Goal: Task Accomplishment & Management: Manage account settings

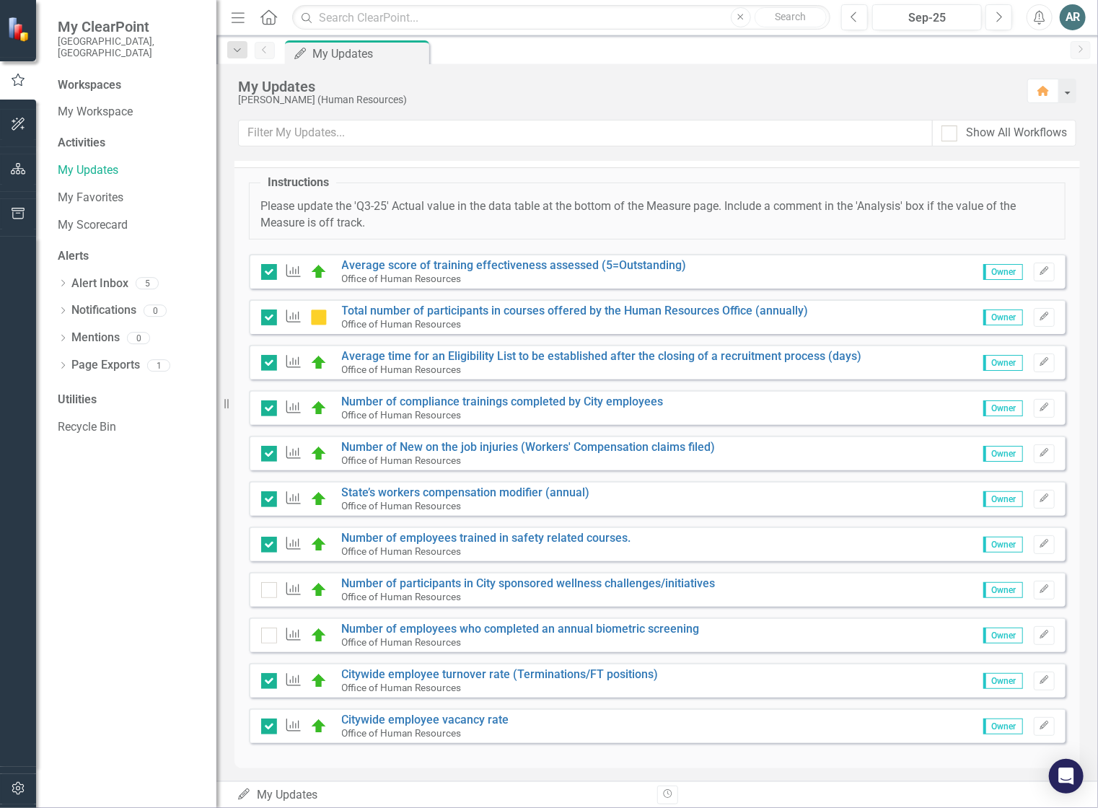
scroll to position [32, 0]
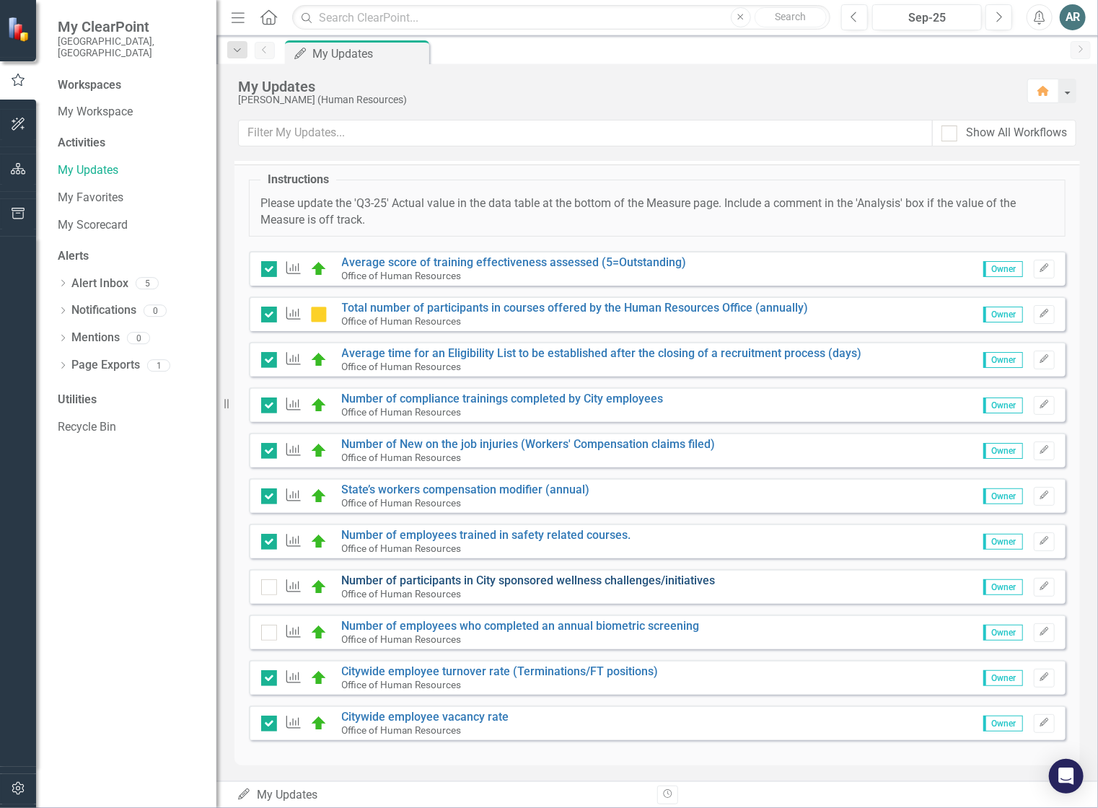
click at [445, 580] on link "Number of participants in City sponsored wellness challenges/initiatives" at bounding box center [529, 581] width 374 height 14
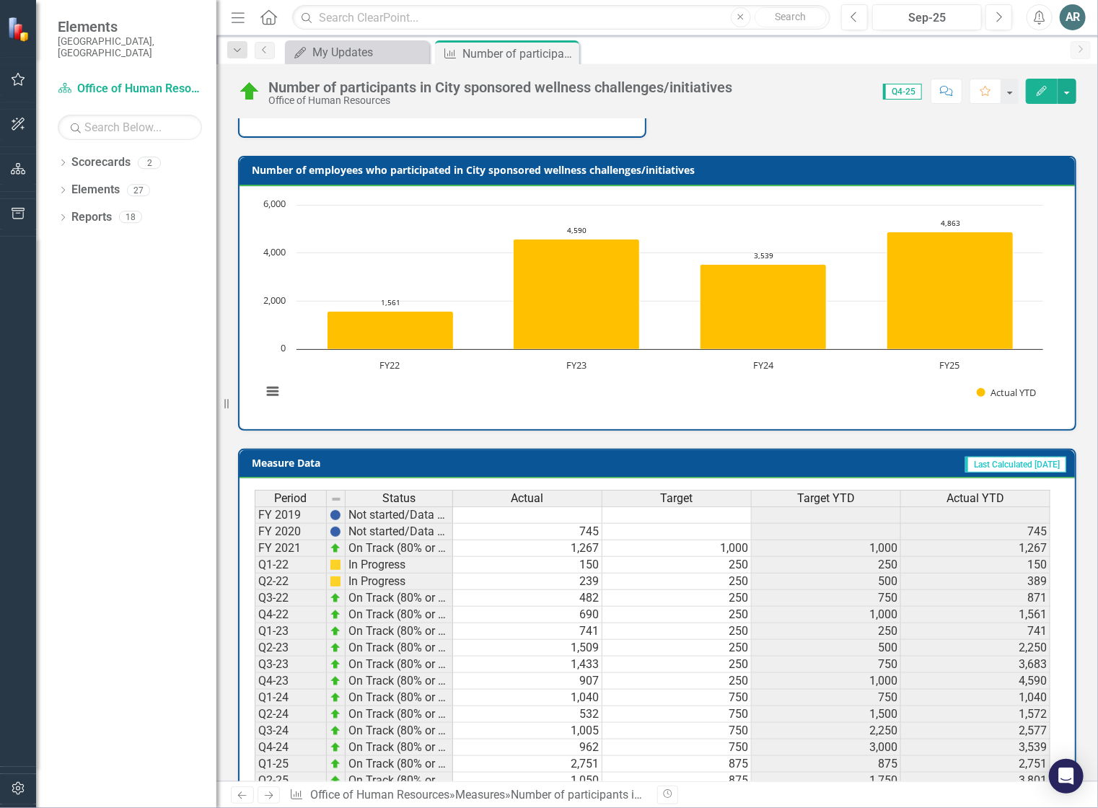
scroll to position [363, 0]
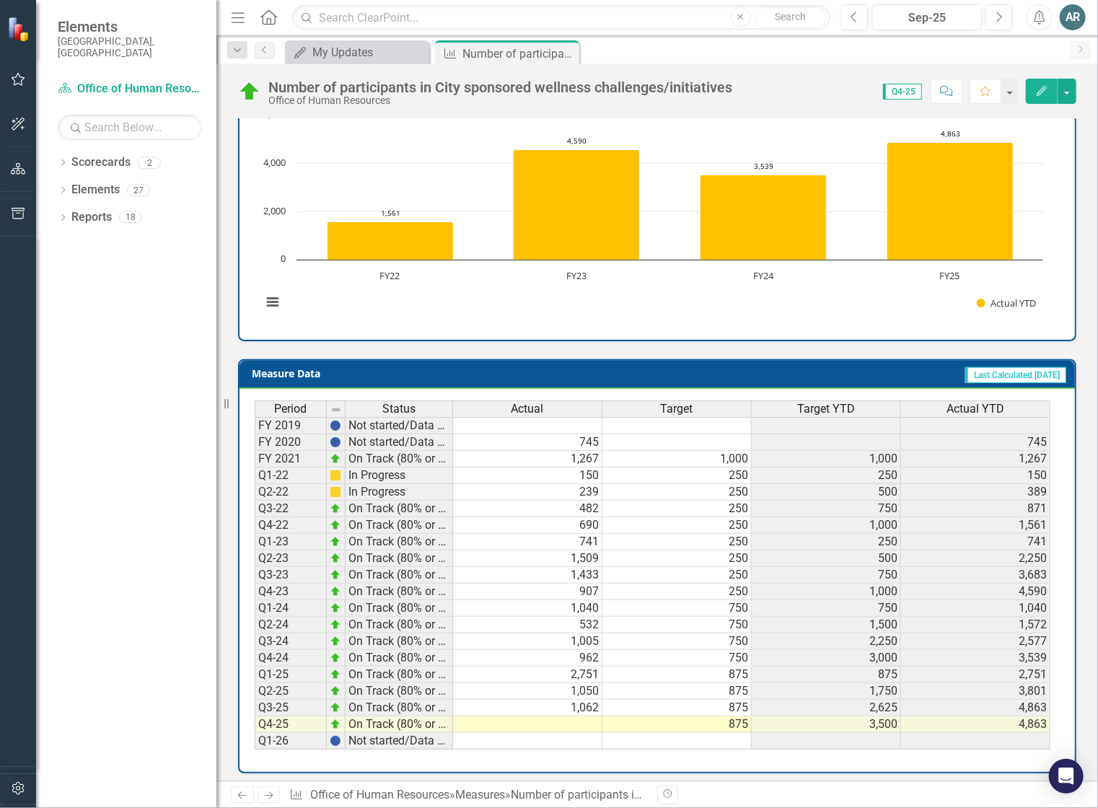
click at [569, 717] on td at bounding box center [527, 725] width 149 height 17
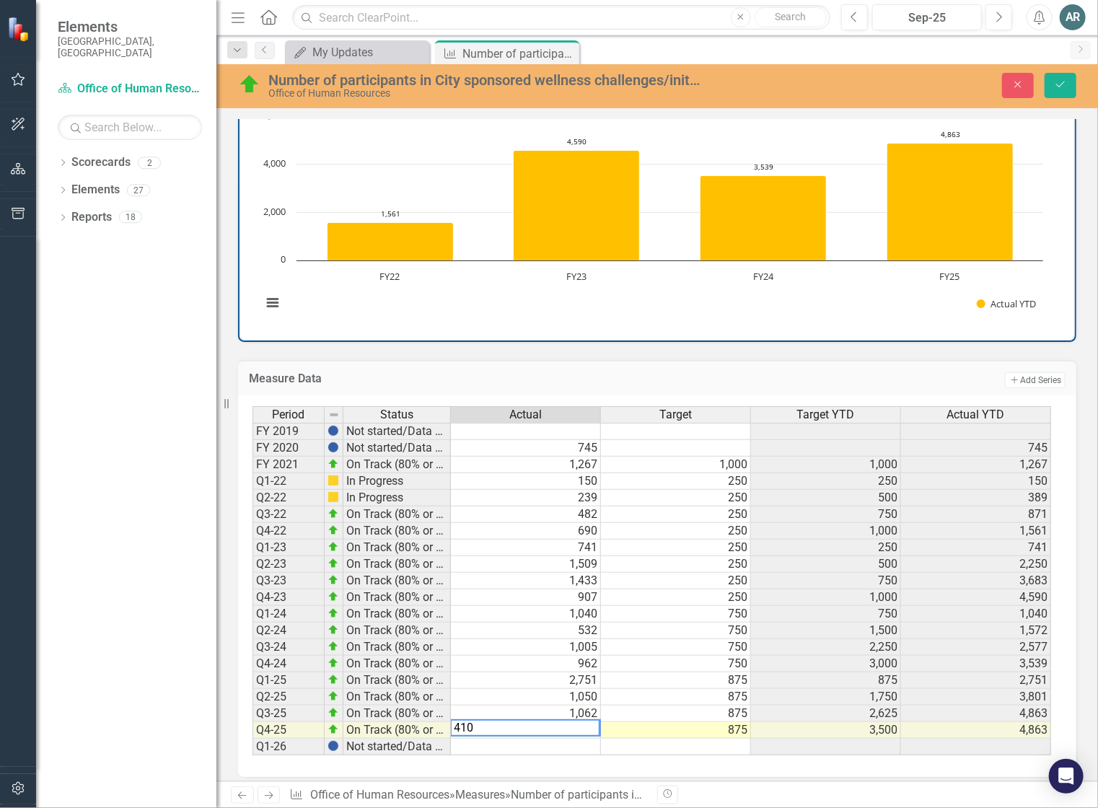
type textarea "410"
click at [634, 755] on div "Period Status Actual Target Target YTD Actual YTD FY 2019 Not started/Data not …" at bounding box center [657, 587] width 839 height 382
click at [1060, 83] on icon "Save" at bounding box center [1060, 84] width 13 height 10
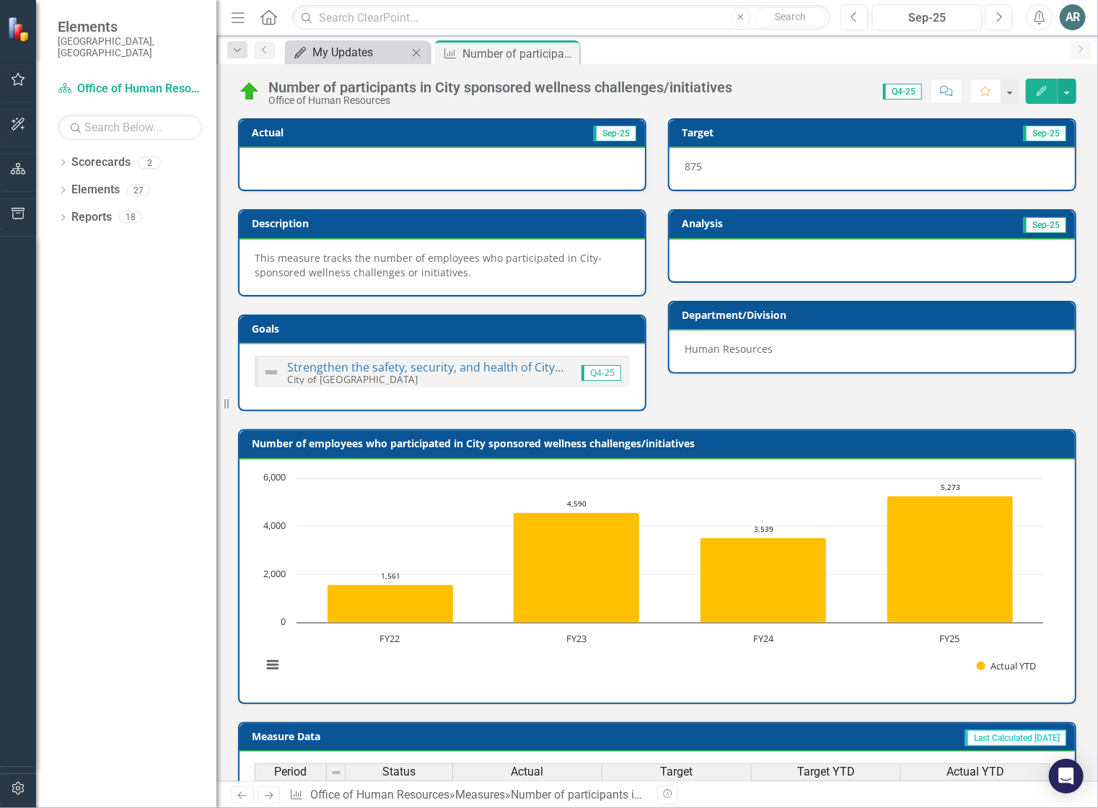
click at [321, 56] on div "My Updates" at bounding box center [360, 52] width 95 height 18
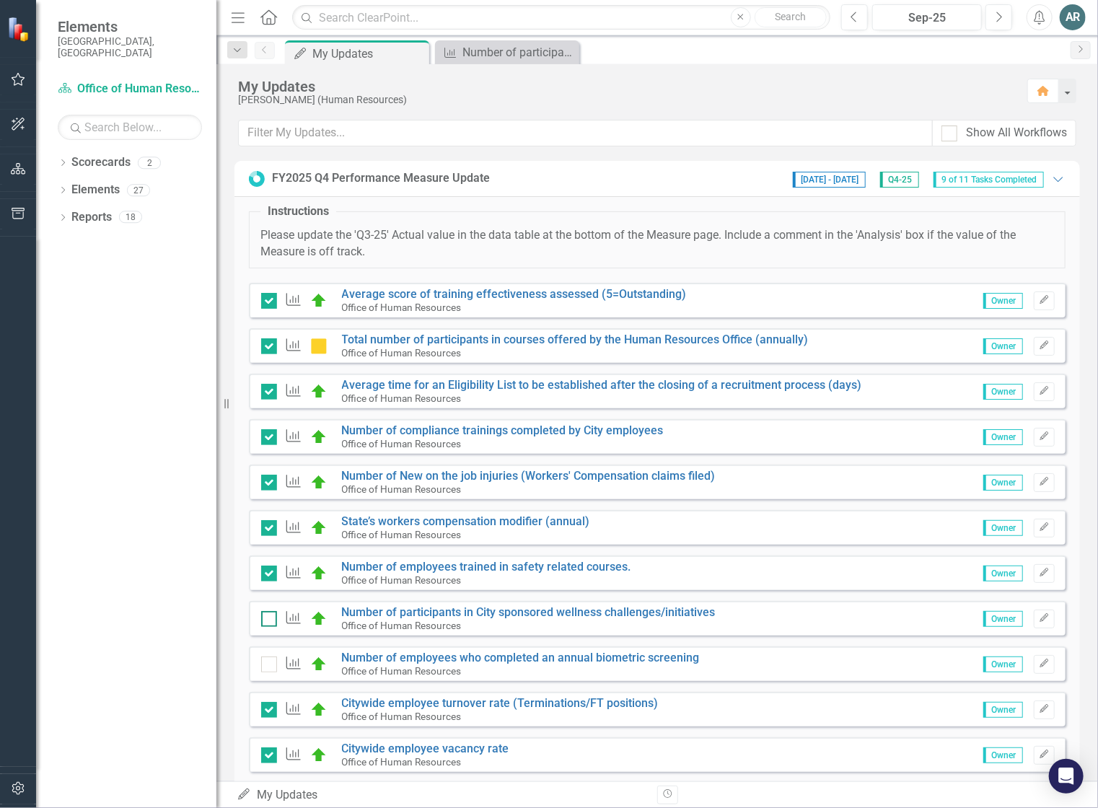
click at [268, 620] on div at bounding box center [269, 619] width 16 height 16
click at [268, 620] on input "checkbox" at bounding box center [265, 615] width 9 height 9
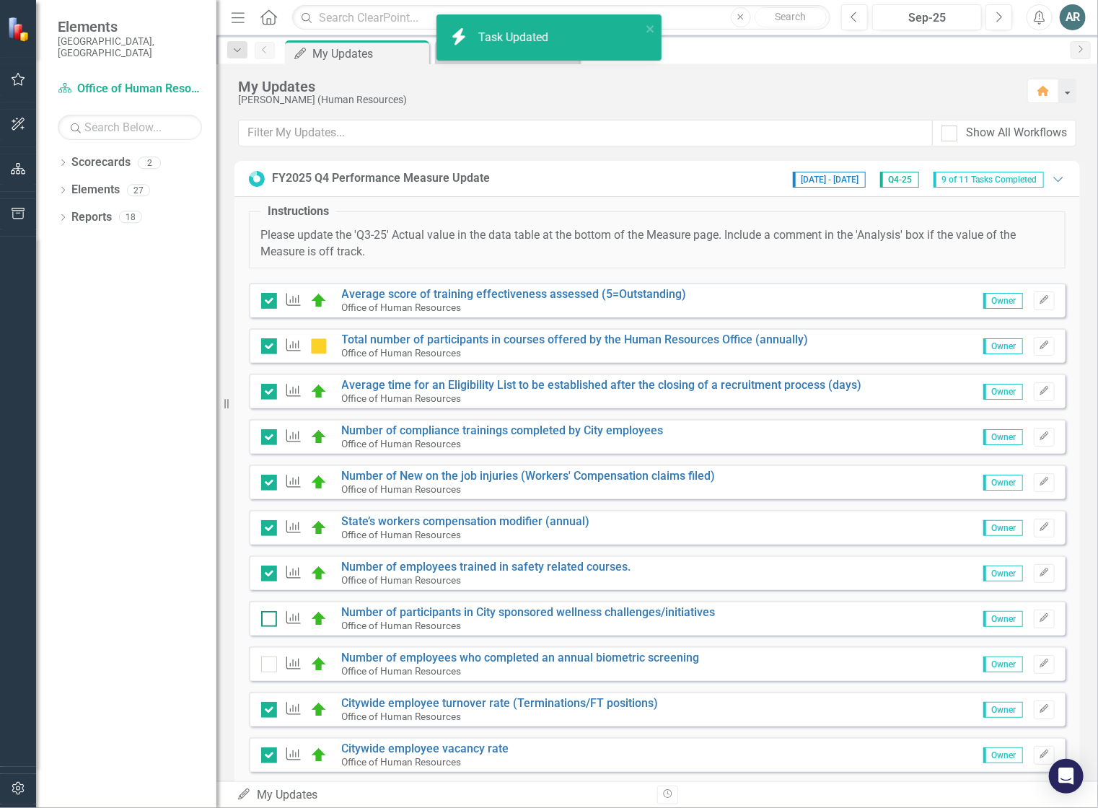
checkbox input "true"
